Goal: Task Accomplishment & Management: Complete application form

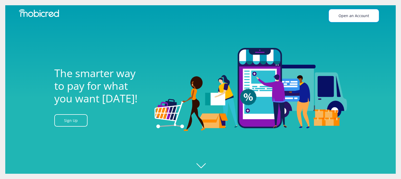
click at [342, 17] on link "Open an Account" at bounding box center [354, 15] width 50 height 13
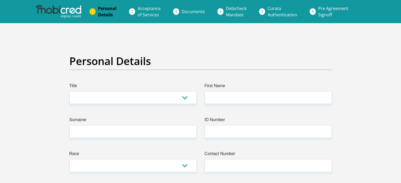
click at [142, 9] on span "Acceptance of Services" at bounding box center [149, 12] width 23 height 12
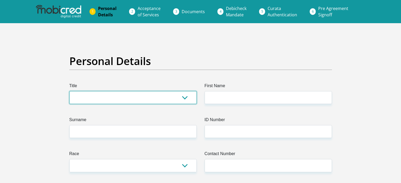
click at [181, 101] on select "Mr Ms Mrs Dr [PERSON_NAME]" at bounding box center [132, 97] width 127 height 13
select select "Mr"
click at [69, 91] on select "Mr Ms Mrs Dr [PERSON_NAME]" at bounding box center [132, 97] width 127 height 13
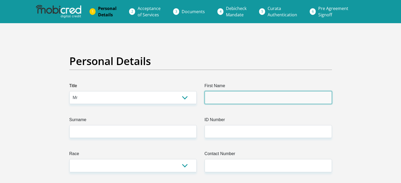
click at [224, 99] on input "First Name" at bounding box center [268, 97] width 127 height 13
type input "DELOWAR"
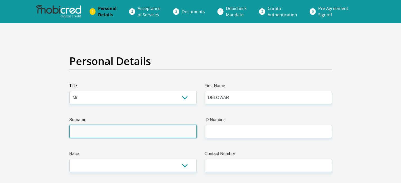
type input "[PERSON_NAME]"
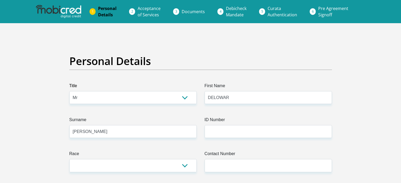
select select "ZAF"
type input "[STREET_ADDRESS]"
type input "1"
type input "[GEOGRAPHIC_DATA]"
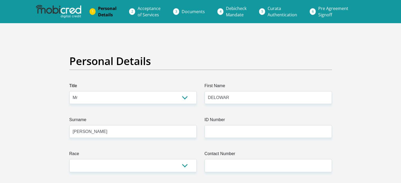
type input "[GEOGRAPHIC_DATA]"
type input "5213"
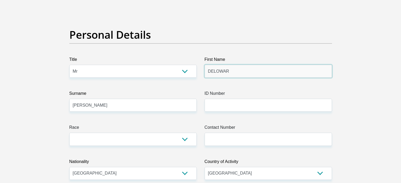
scroll to position [26, 0]
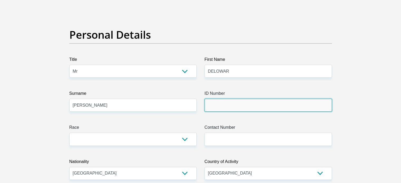
click at [212, 109] on input "ID Number" at bounding box center [268, 105] width 127 height 13
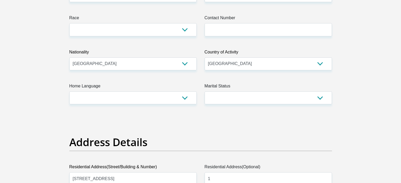
scroll to position [158, 0]
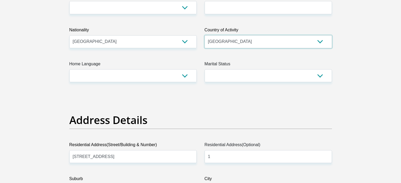
click at [230, 38] on select "[GEOGRAPHIC_DATA] [GEOGRAPHIC_DATA] [GEOGRAPHIC_DATA] [GEOGRAPHIC_DATA] [GEOGRA…" at bounding box center [268, 41] width 127 height 13
select select "BGD"
click at [205, 35] on select "[GEOGRAPHIC_DATA] [GEOGRAPHIC_DATA] [GEOGRAPHIC_DATA] [GEOGRAPHIC_DATA] [GEOGRA…" at bounding box center [268, 41] width 127 height 13
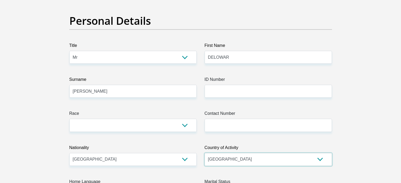
scroll to position [53, 0]
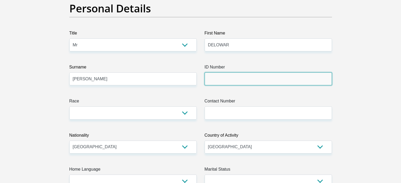
click at [242, 78] on input "ID Number" at bounding box center [268, 79] width 127 height 13
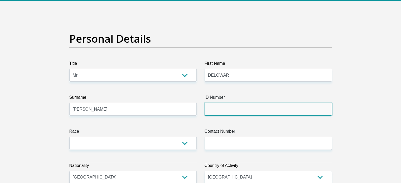
scroll to position [0, 0]
